Goal: Task Accomplishment & Management: Complete application form

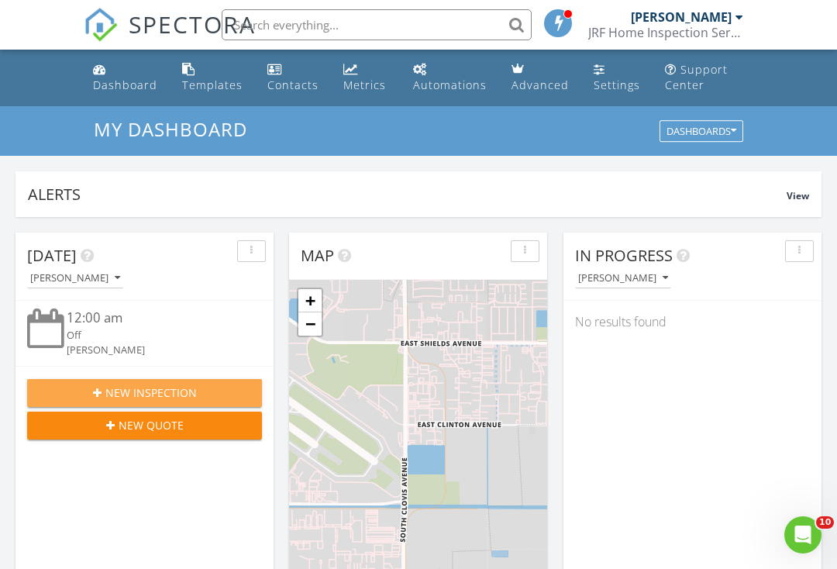
click at [112, 386] on span "New Inspection" at bounding box center [150, 392] width 91 height 16
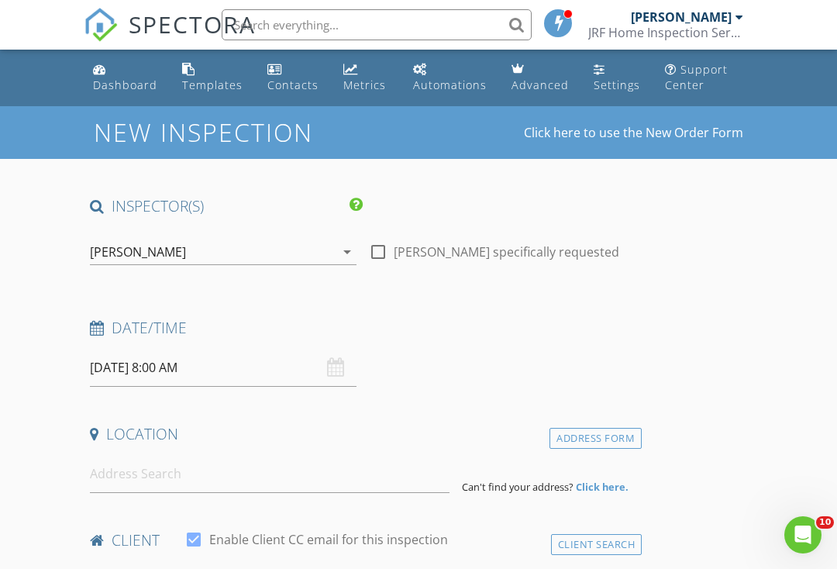
click at [236, 370] on input "08/29/2025 8:00 AM" at bounding box center [223, 368] width 267 height 38
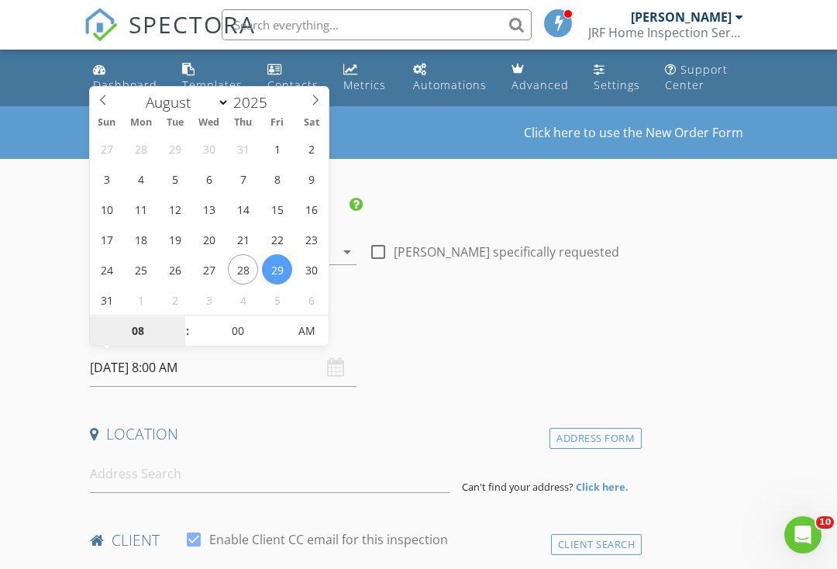
select select "8"
type input "09/02/2025 8:00 AM"
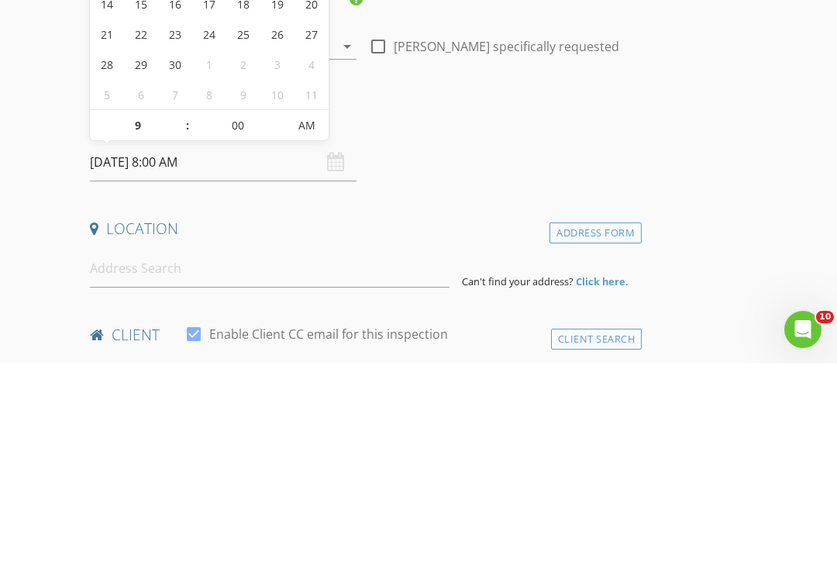
type input "09"
type input "09/02/2025 9:00 AM"
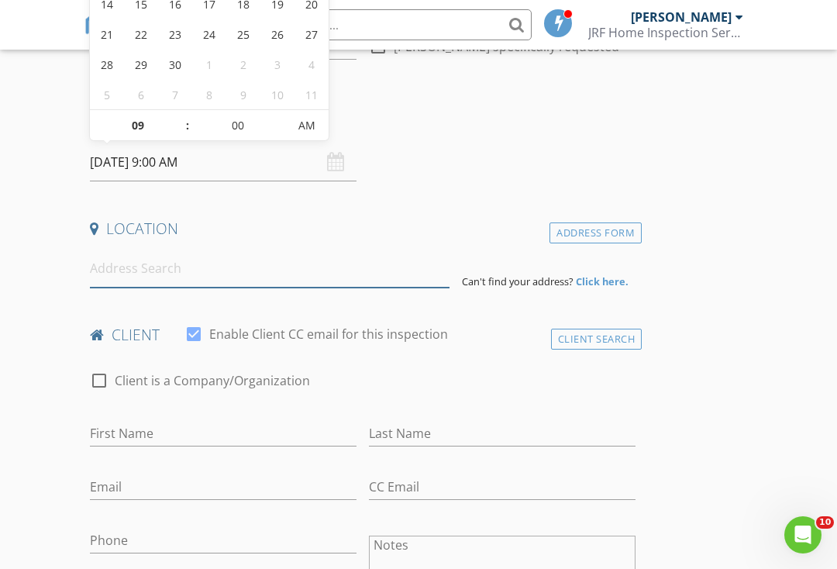
click at [130, 274] on input at bounding box center [270, 269] width 360 height 38
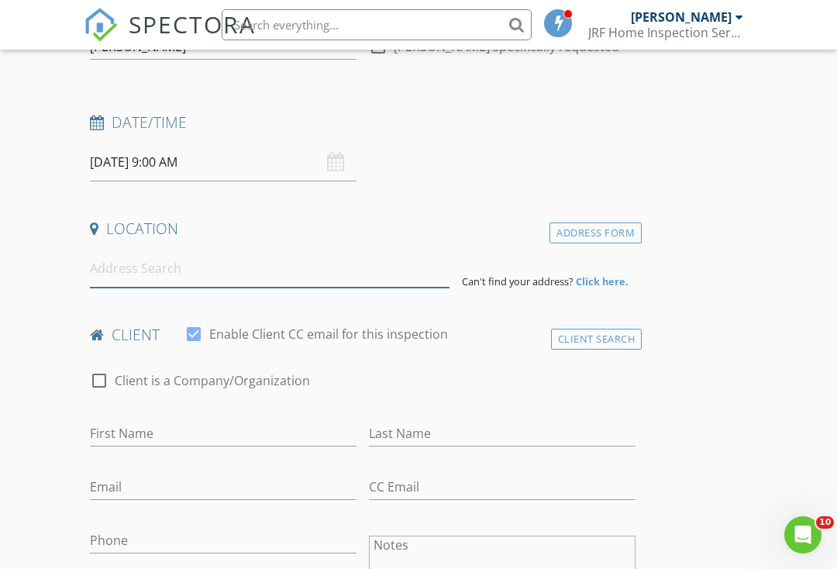
scroll to position [205, 0]
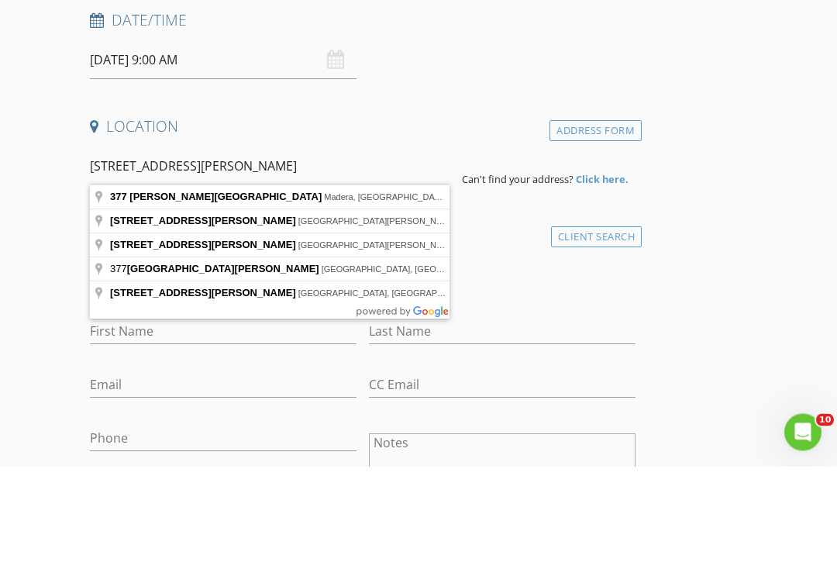
type input "377 Wishon Avenue West, Madera, CA, USA"
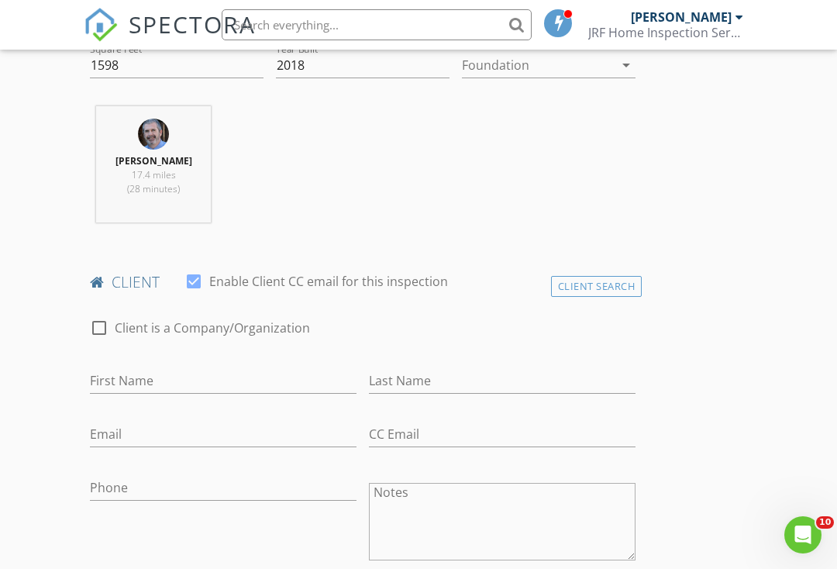
scroll to position [643, 0]
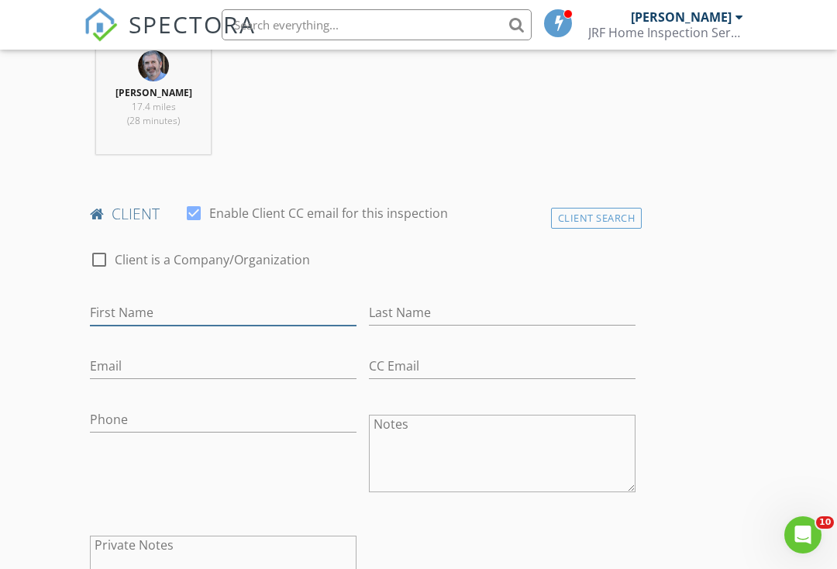
click at [108, 320] on input "First Name" at bounding box center [223, 313] width 267 height 26
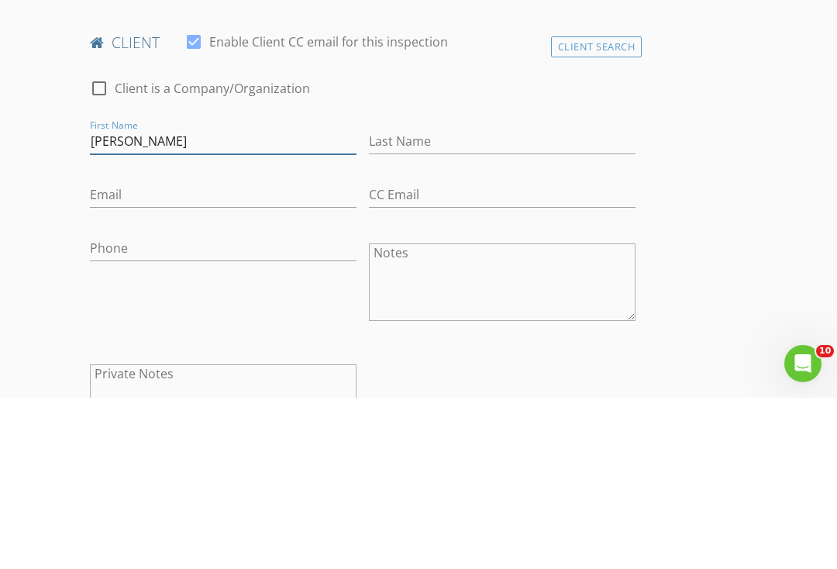
type input "Sherry"
click at [613, 300] on input "Last Name" at bounding box center [502, 313] width 267 height 26
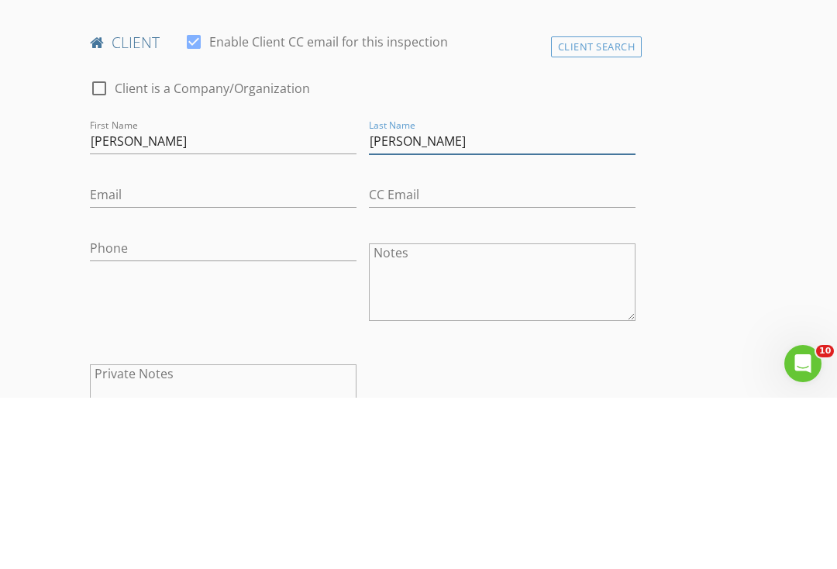
type input "Jones"
click at [112, 353] on input "Email" at bounding box center [223, 366] width 267 height 26
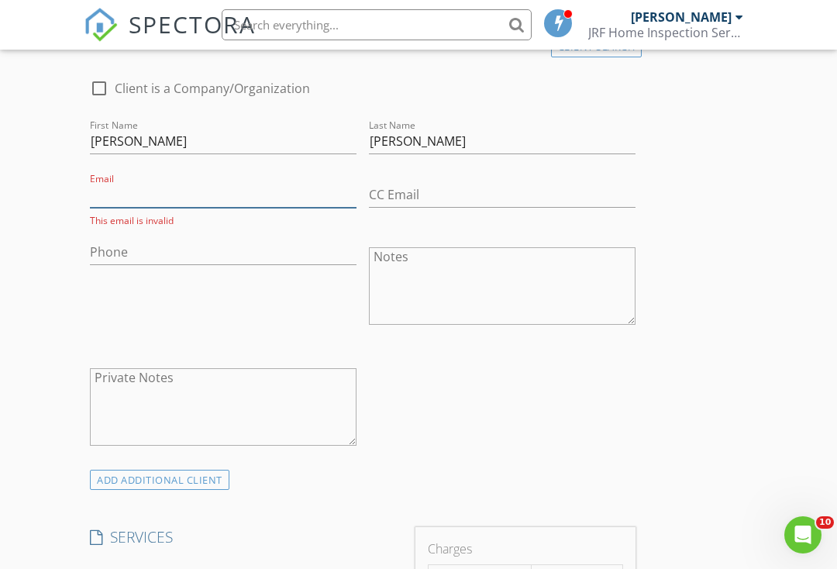
click at [142, 201] on input "Email" at bounding box center [223, 195] width 267 height 26
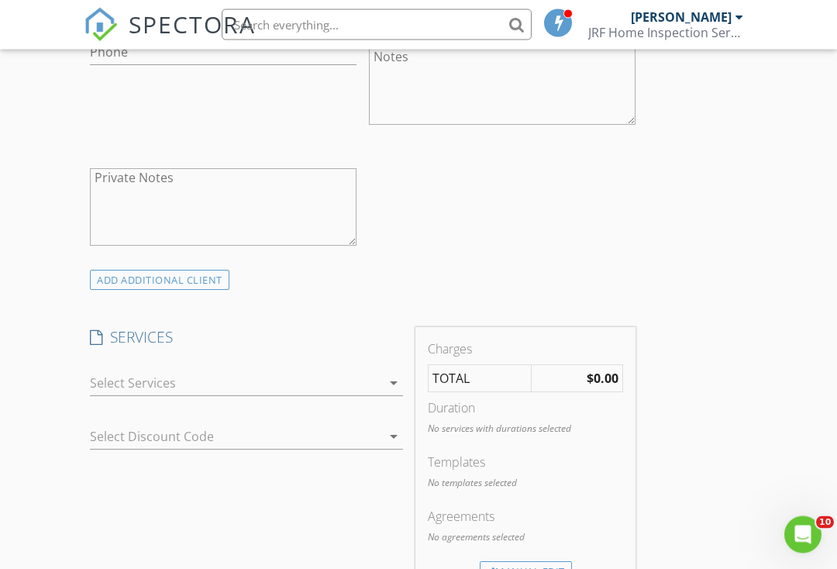
scroll to position [997, 0]
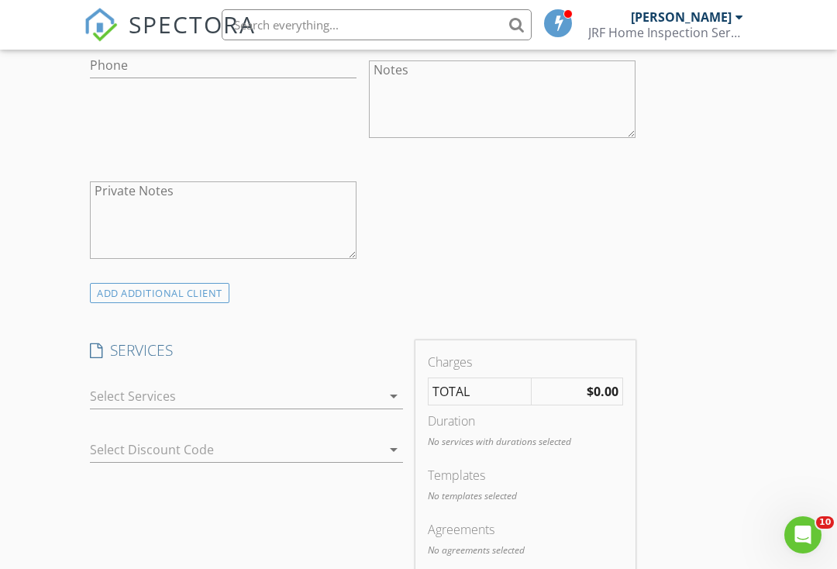
type input "Cowcrazy59@comcast.net"
click at [110, 395] on div at bounding box center [235, 396] width 291 height 25
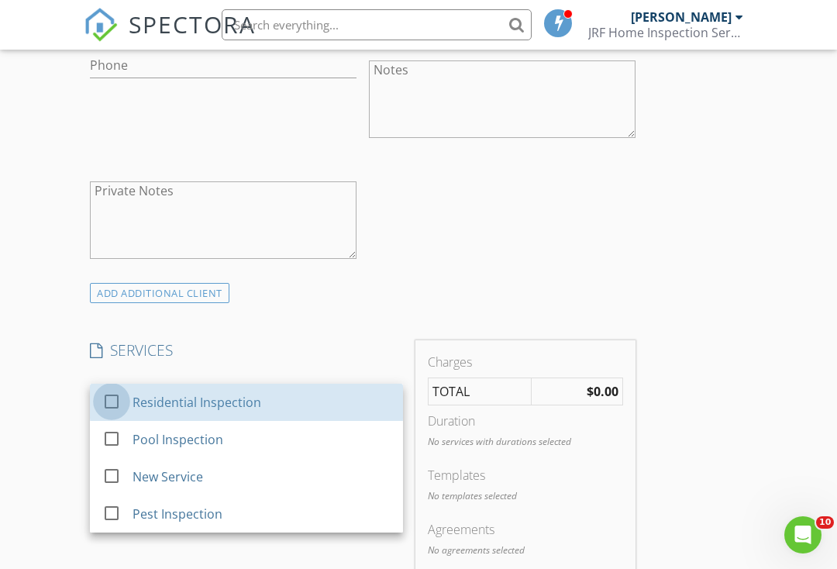
click at [108, 400] on div at bounding box center [111, 401] width 26 height 26
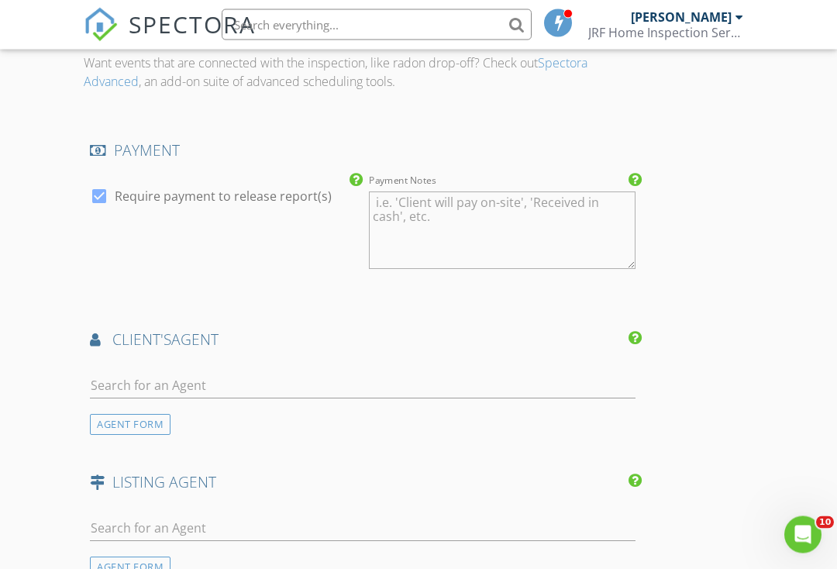
scroll to position [1636, 0]
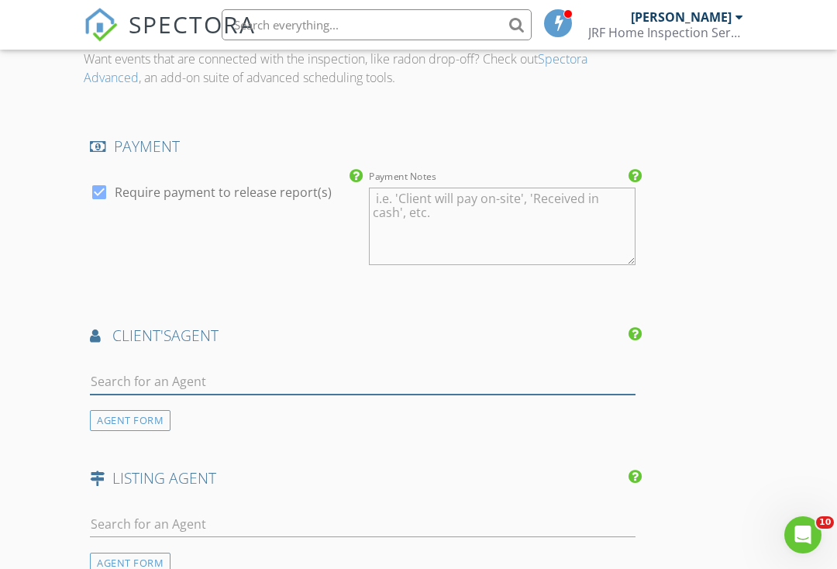
click at [104, 383] on input "text" at bounding box center [363, 382] width 546 height 26
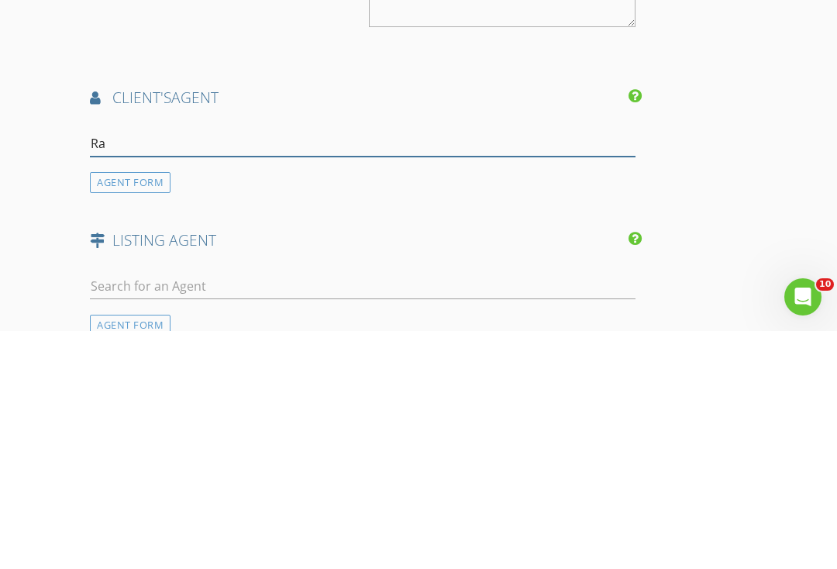
type input "Rac"
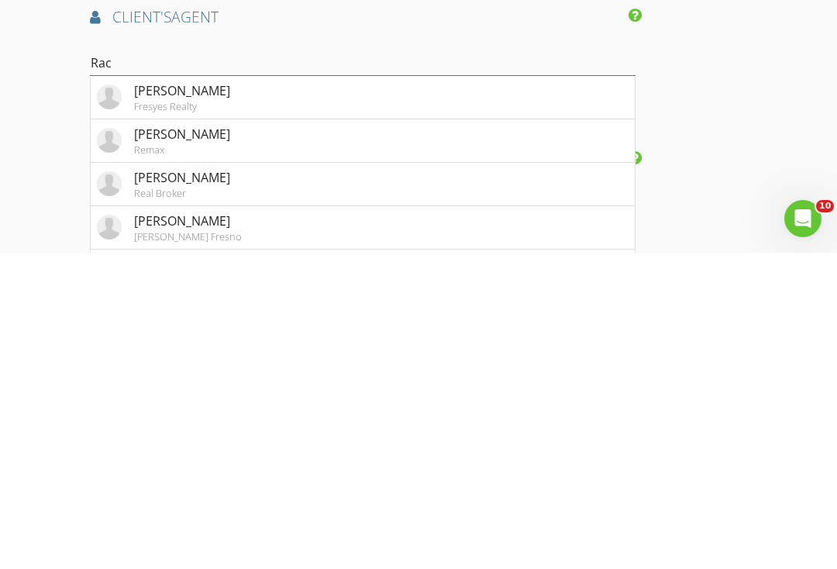
scroll to position [1639, 0]
click at [155, 484] on div "Rachel White" at bounding box center [182, 493] width 96 height 19
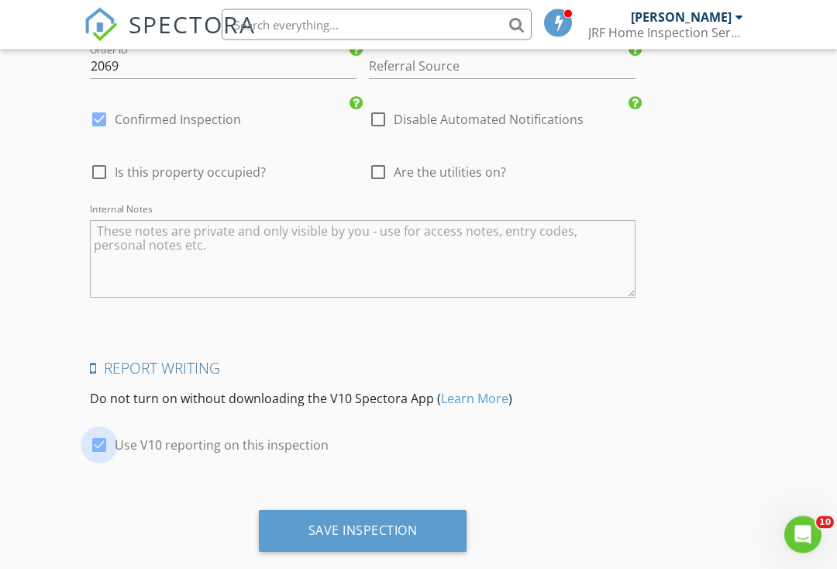
scroll to position [2589, 0]
click at [90, 439] on div at bounding box center [99, 445] width 26 height 26
checkbox input "false"
click at [322, 523] on div "Save Inspection" at bounding box center [362, 530] width 109 height 15
